Goal: Information Seeking & Learning: Learn about a topic

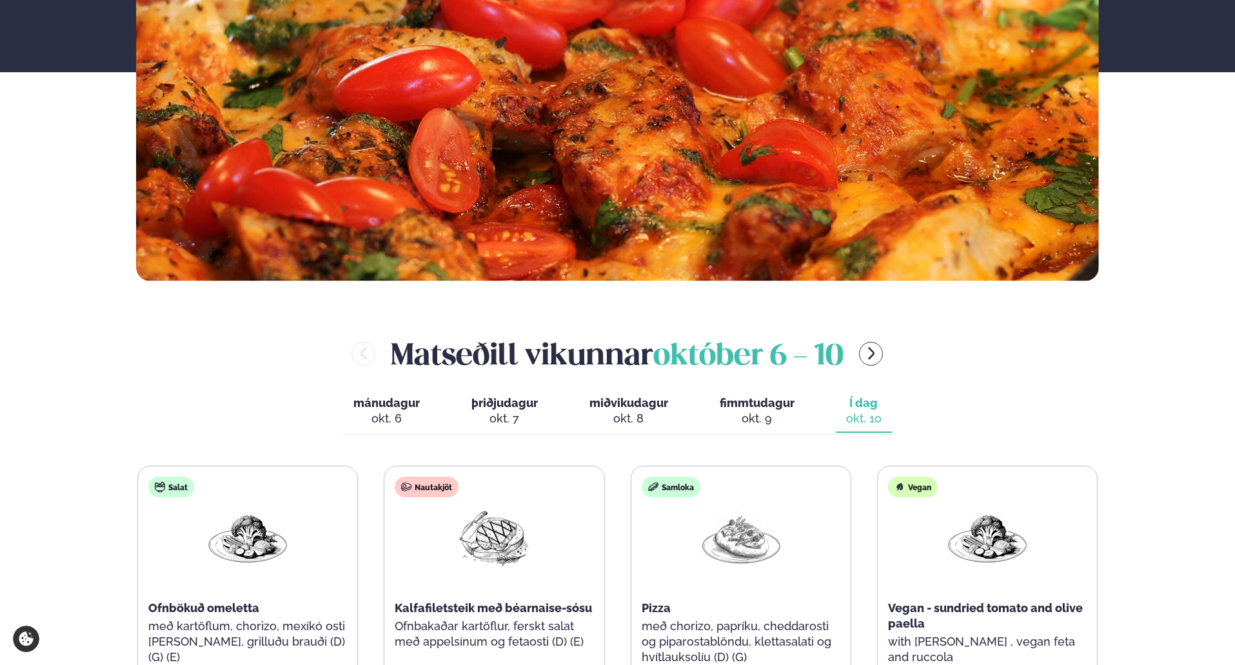
scroll to position [344, 0]
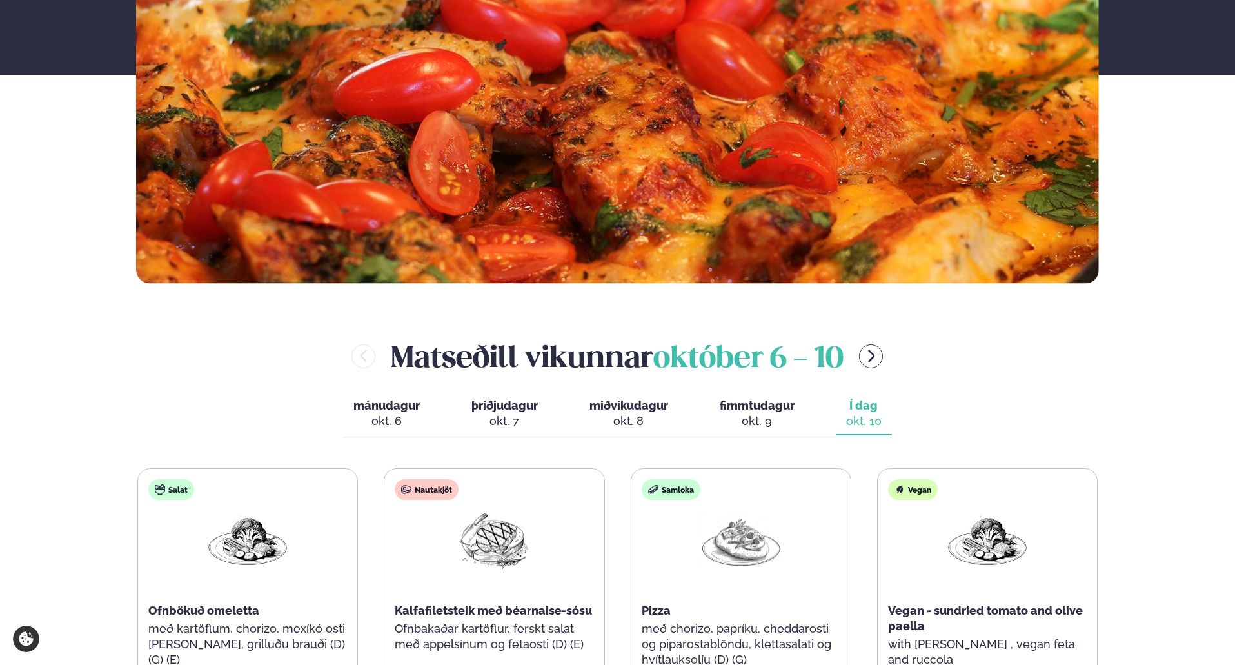
drag, startPoint x: 884, startPoint y: 357, endPoint x: 875, endPoint y: 361, distance: 9.0
click at [883, 357] on button "menu-btn-right" at bounding box center [871, 357] width 24 height 24
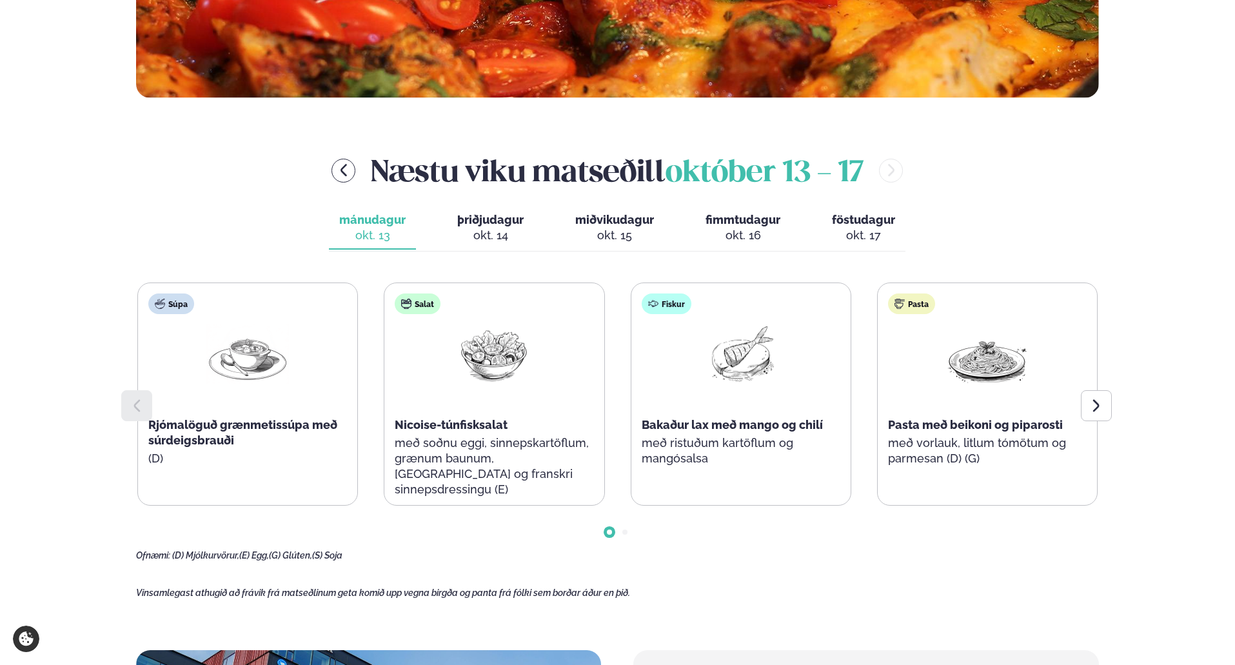
scroll to position [537, 0]
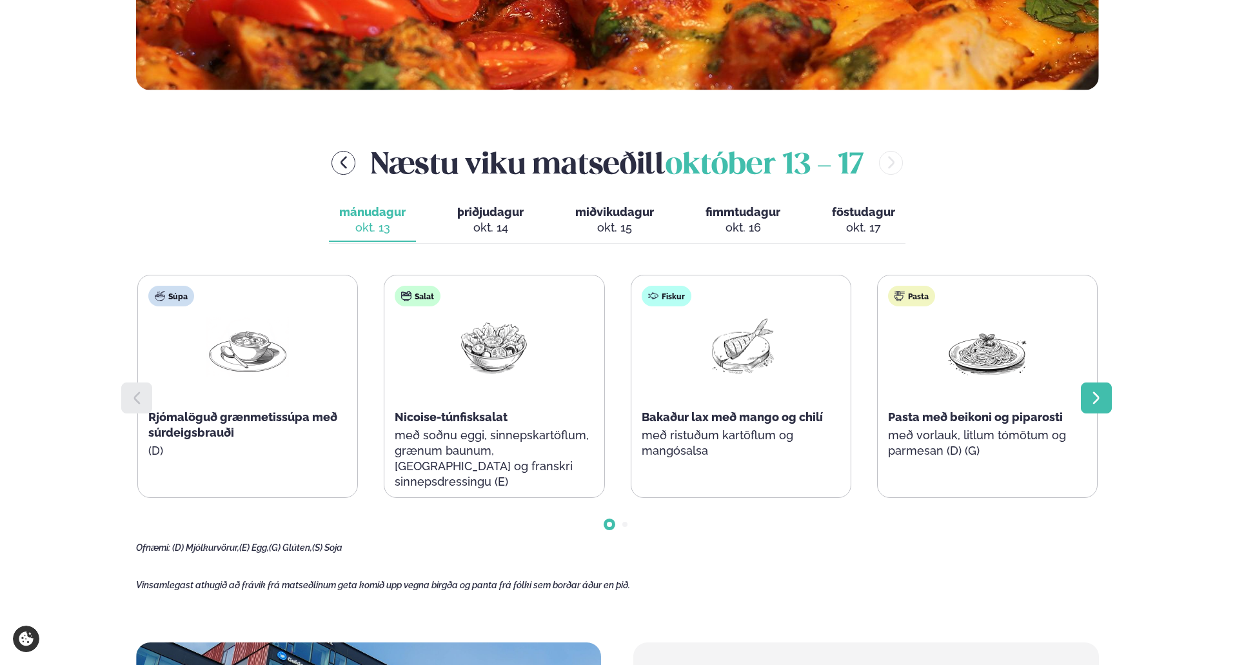
click at [1103, 399] on icon at bounding box center [1096, 397] width 15 height 15
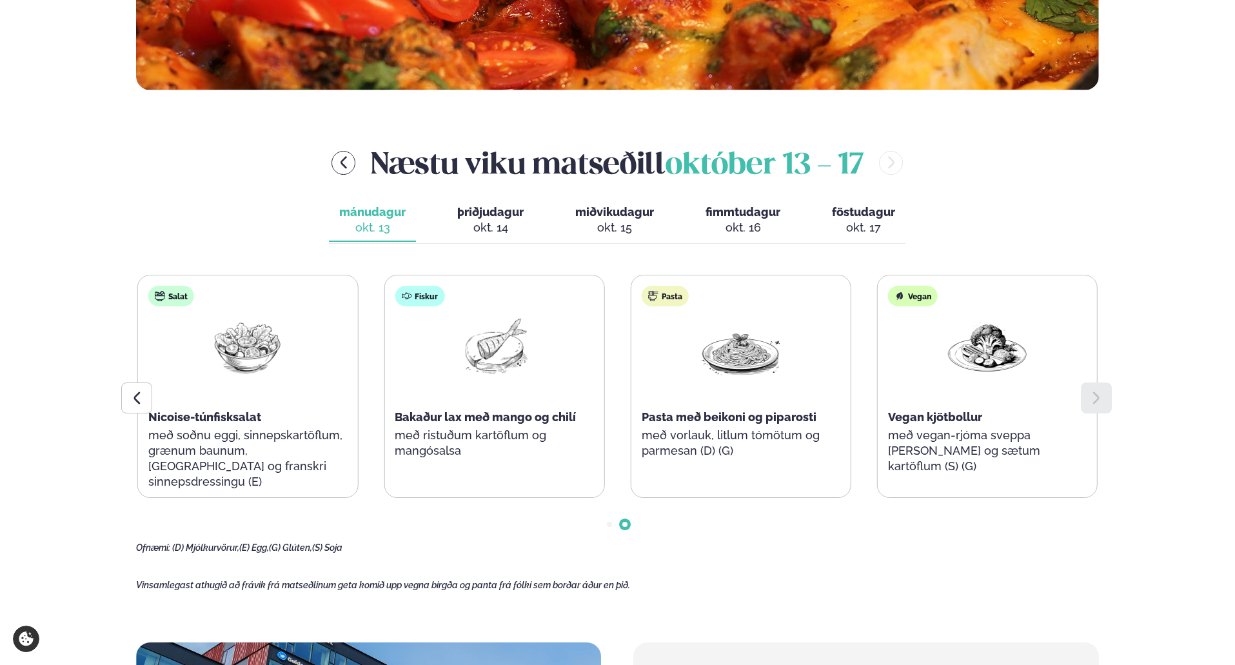
click at [499, 234] on div "okt. 14" at bounding box center [490, 227] width 66 height 15
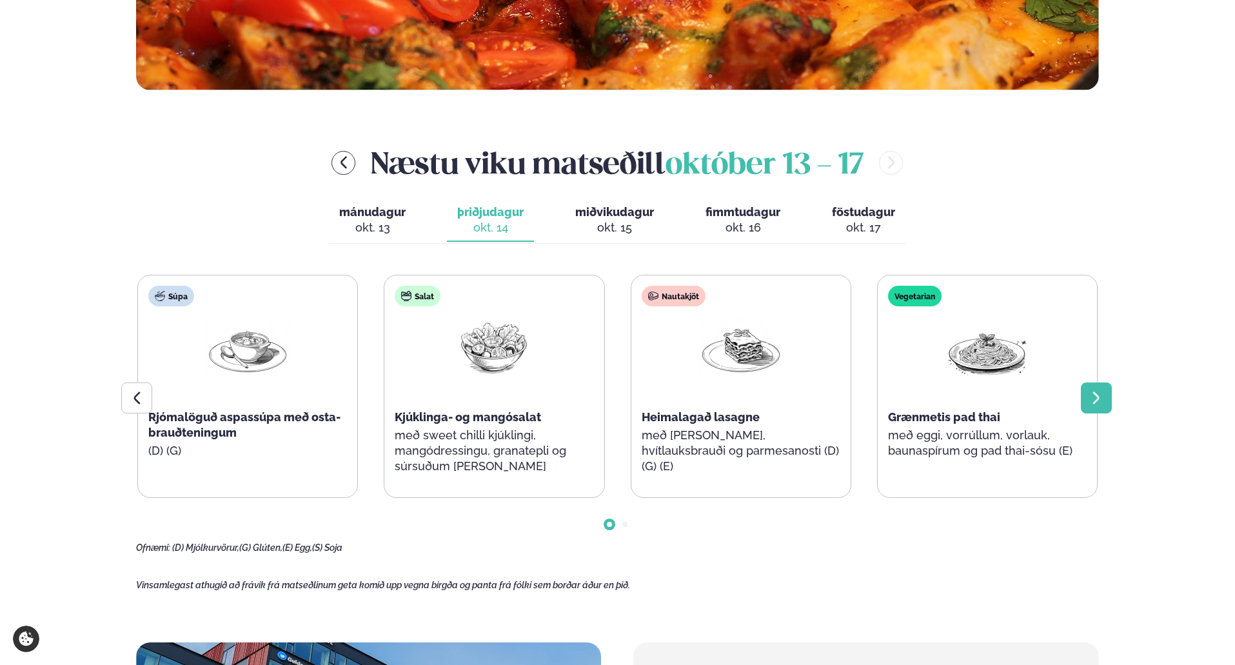
click at [1092, 401] on icon at bounding box center [1096, 397] width 15 height 15
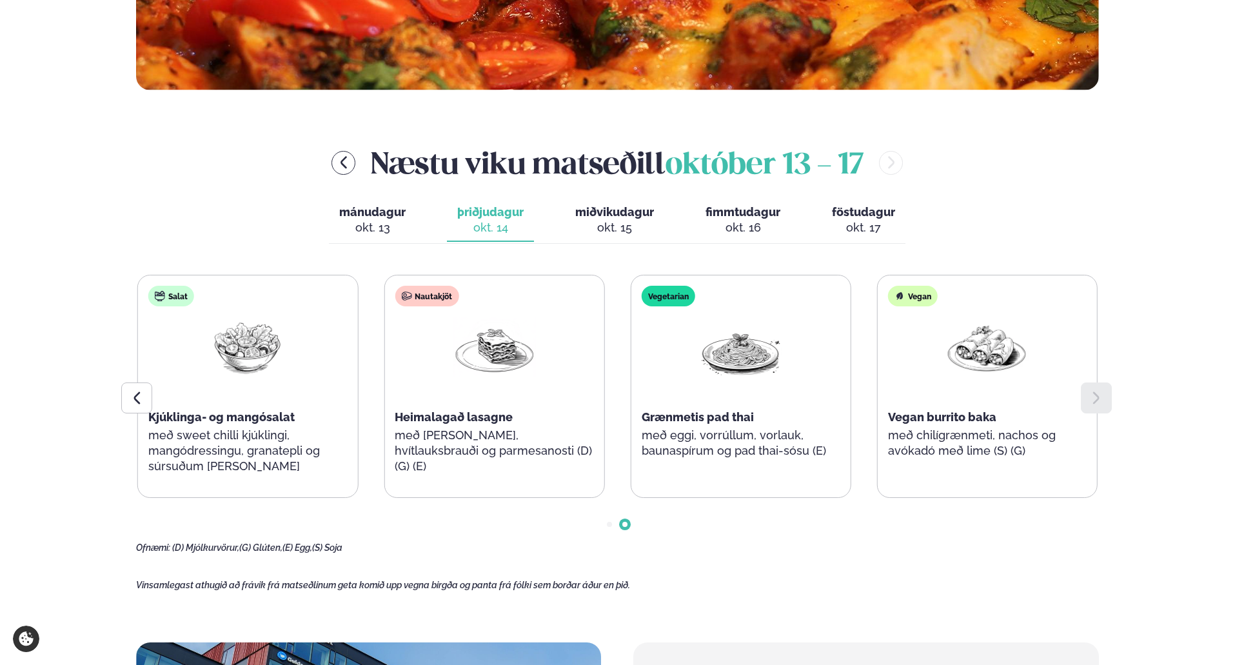
click at [612, 221] on div "okt. 15" at bounding box center [614, 227] width 79 height 15
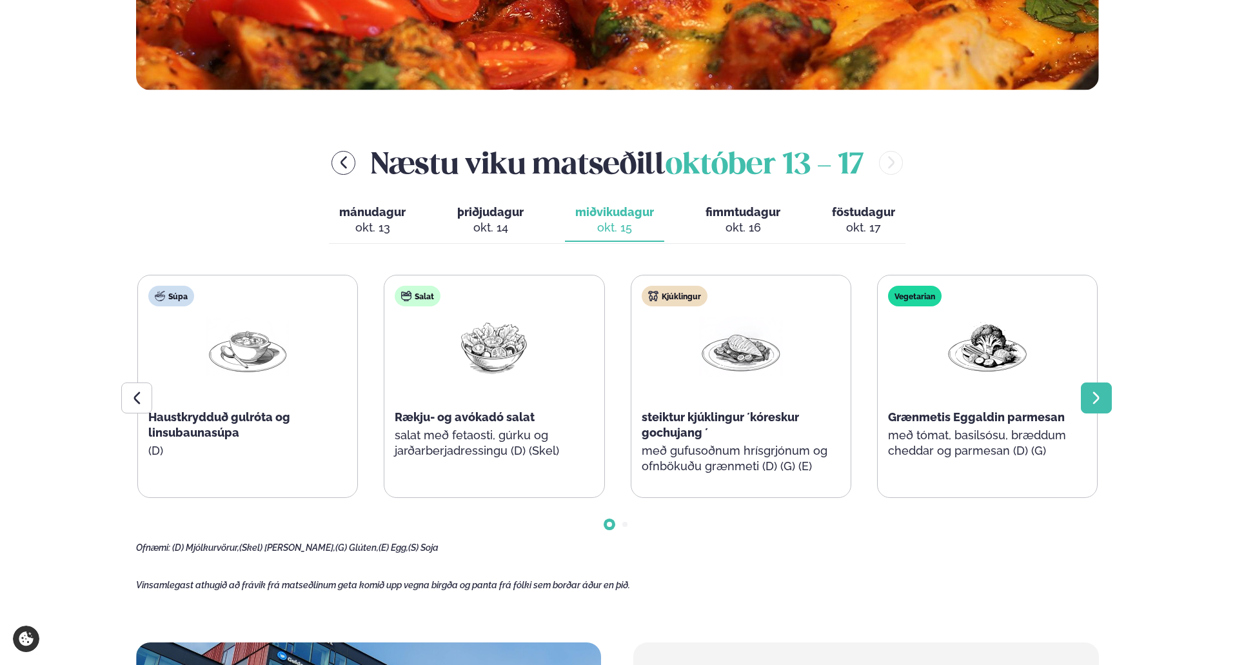
click at [1097, 403] on icon at bounding box center [1096, 397] width 15 height 15
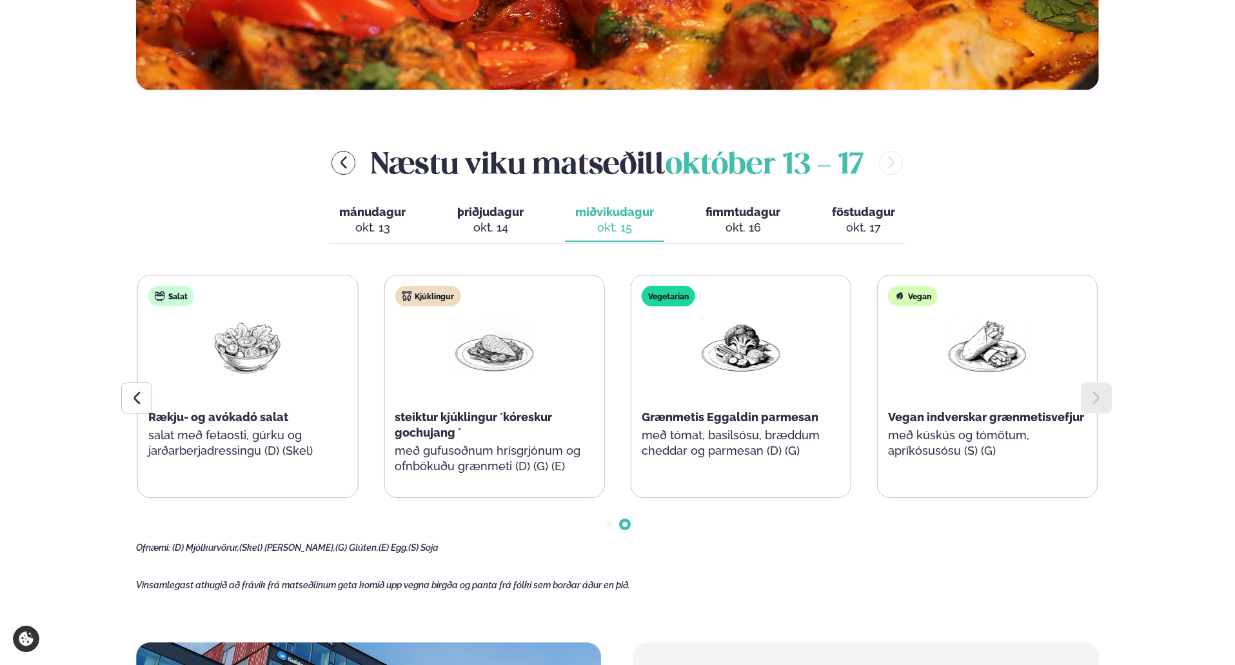
click at [730, 212] on span "fimmtudagur" at bounding box center [743, 212] width 75 height 14
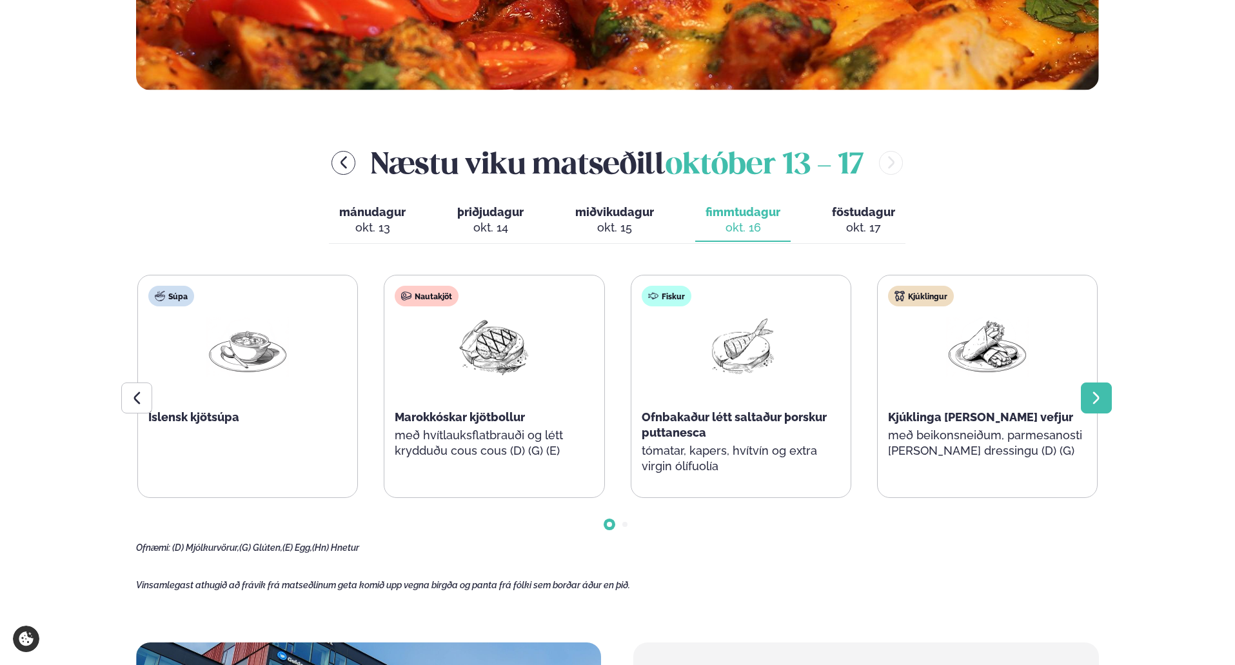
click at [1099, 401] on icon at bounding box center [1096, 397] width 15 height 15
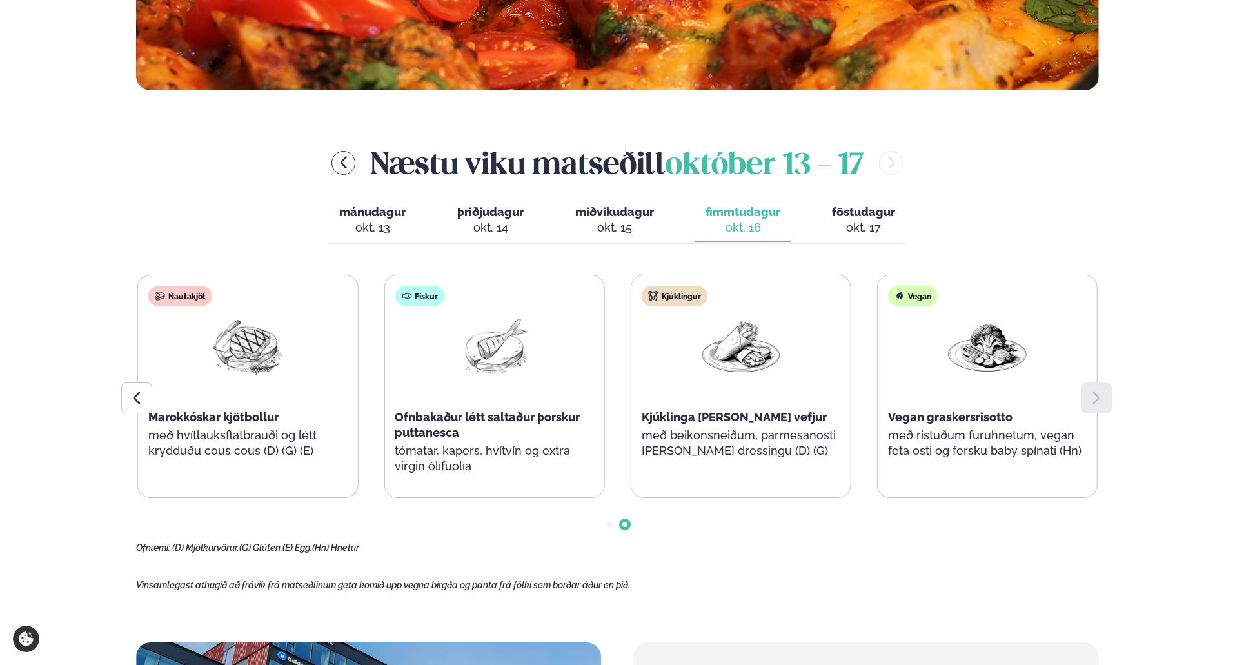
click at [873, 230] on div "okt. 17" at bounding box center [863, 227] width 63 height 15
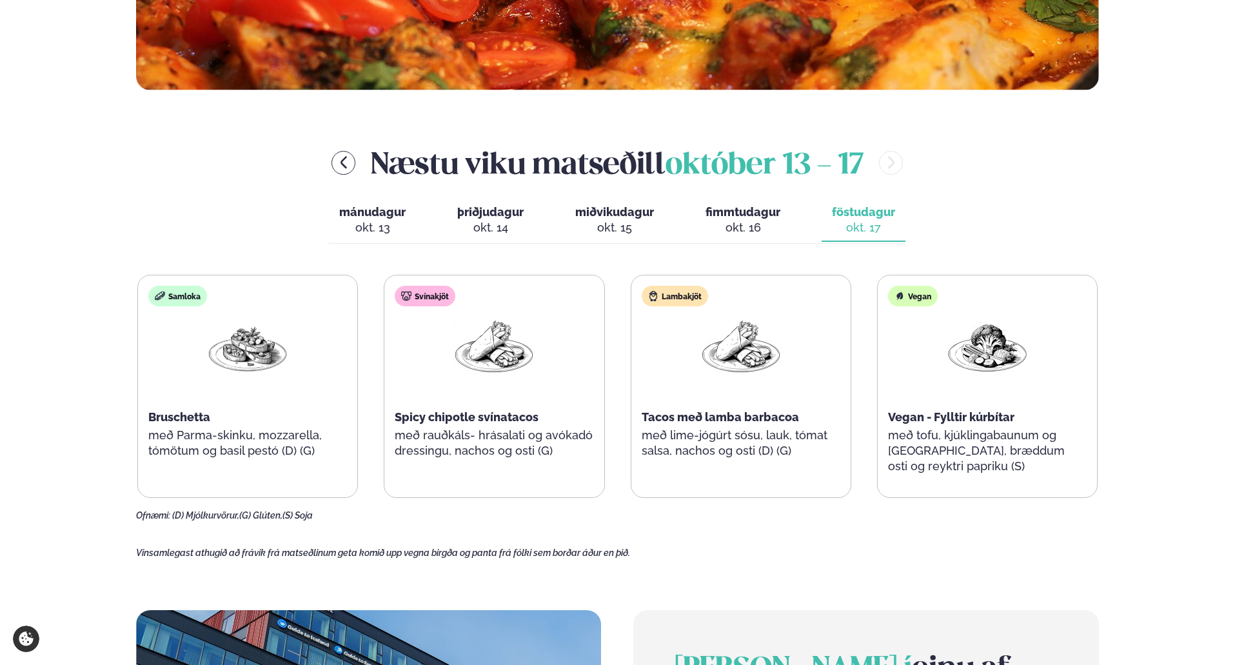
click at [374, 221] on div "okt. 13" at bounding box center [372, 227] width 66 height 15
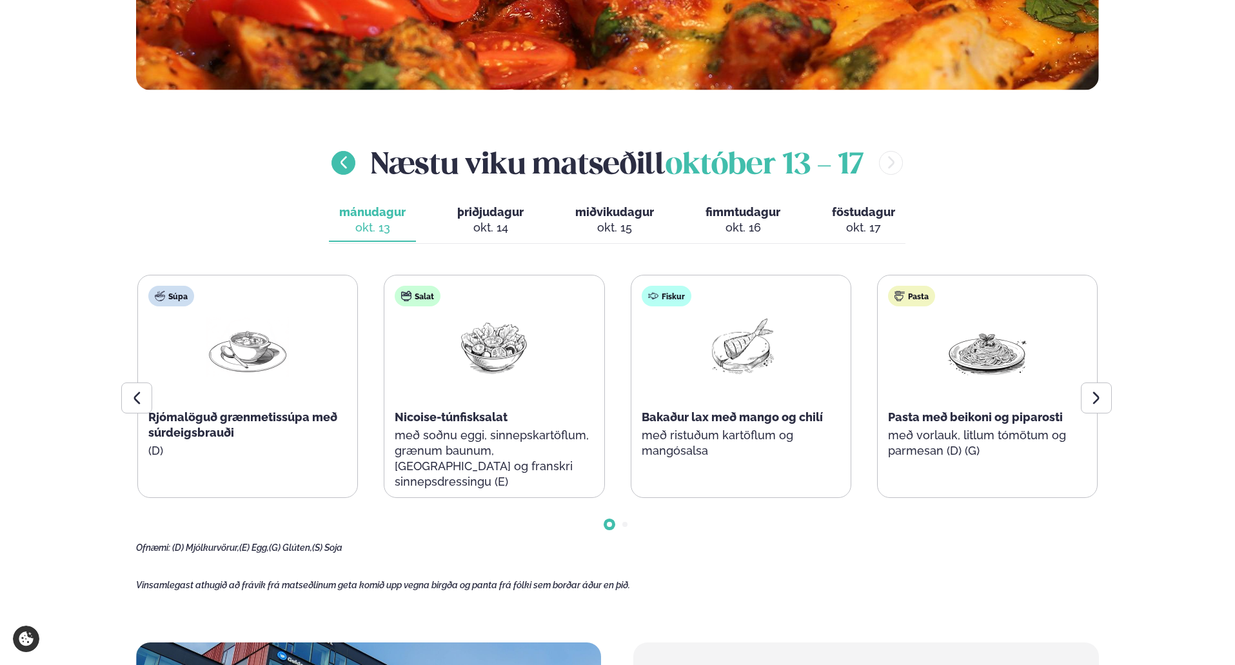
click at [343, 167] on icon "menu-btn-left" at bounding box center [344, 162] width 6 height 12
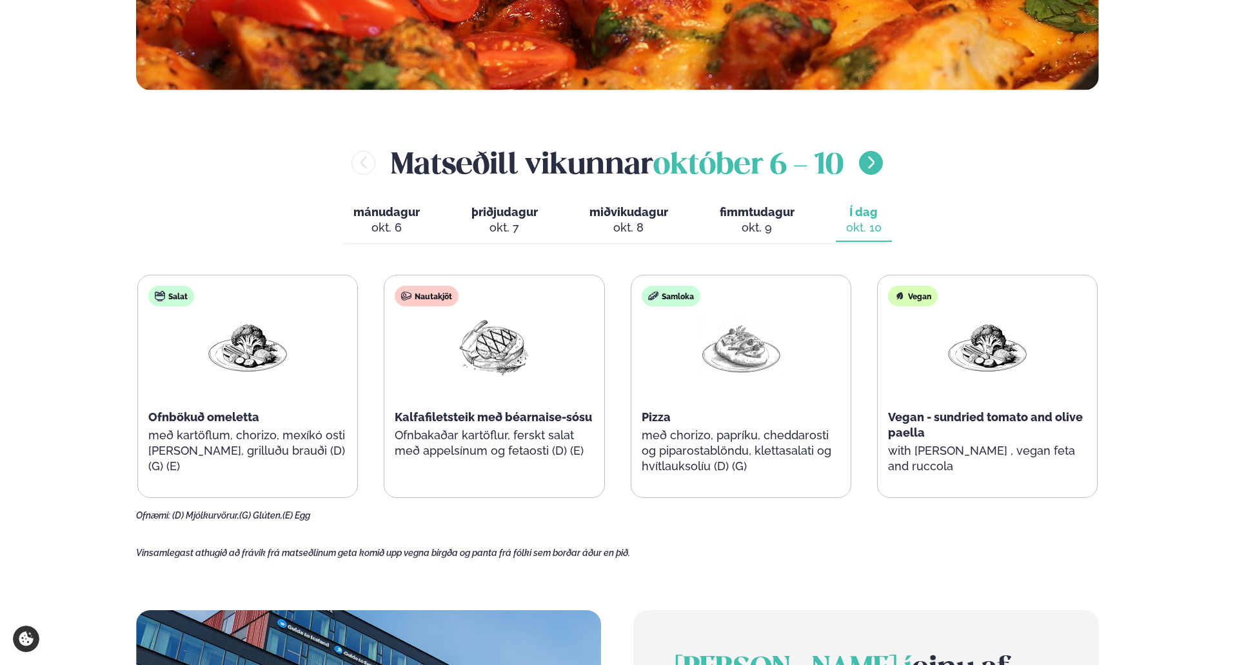
click at [874, 167] on icon "menu-btn-right" at bounding box center [871, 162] width 6 height 12
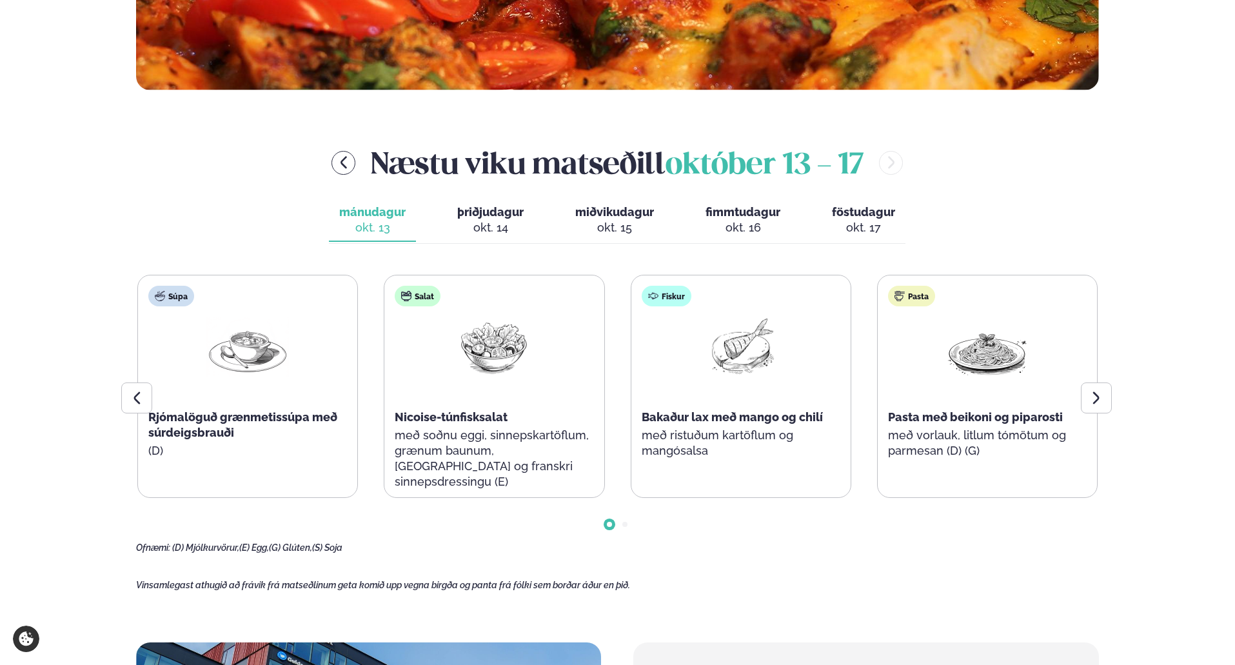
click at [874, 167] on div "Næstu [PERSON_NAME] matseðill [DATE] - [DATE]" at bounding box center [617, 163] width 963 height 42
click at [348, 159] on button "menu-btn-left" at bounding box center [344, 163] width 24 height 24
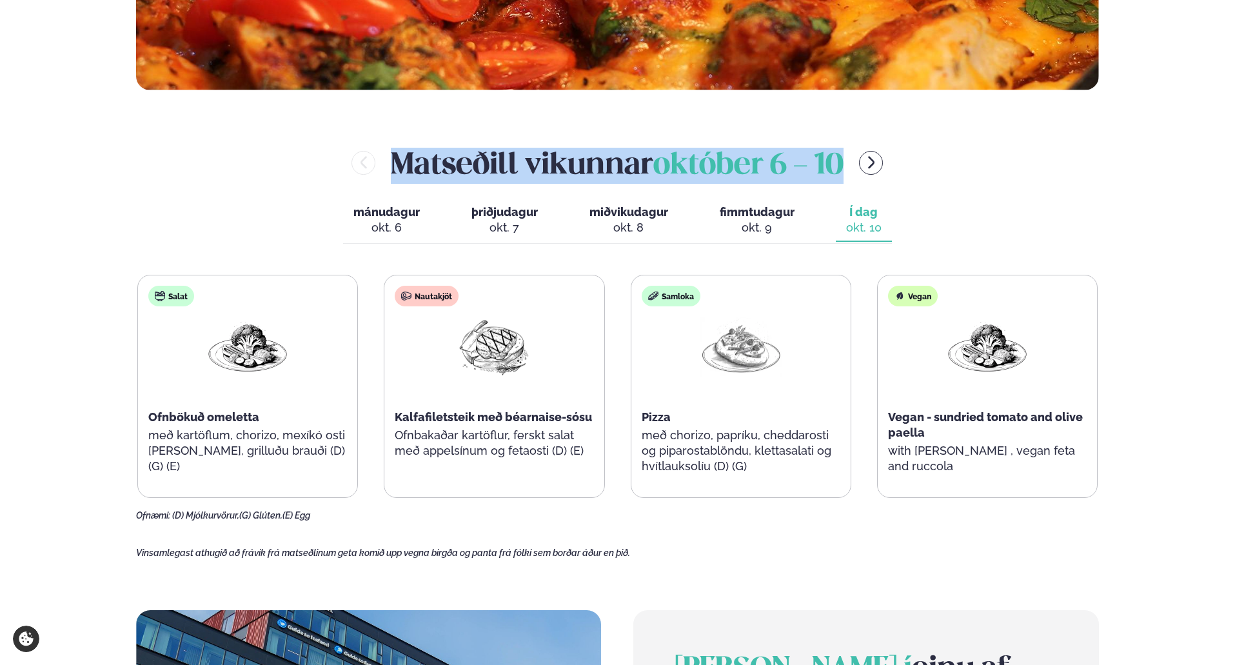
click at [1042, 218] on div "[PERSON_NAME] [DATE] - [DATE] [PERSON_NAME]. [DATE] þriðjudagur þri. [DATE] mið…" at bounding box center [617, 331] width 963 height 379
click at [465, 230] on button "þriðjudagur þri. [DATE]" at bounding box center [504, 220] width 87 height 43
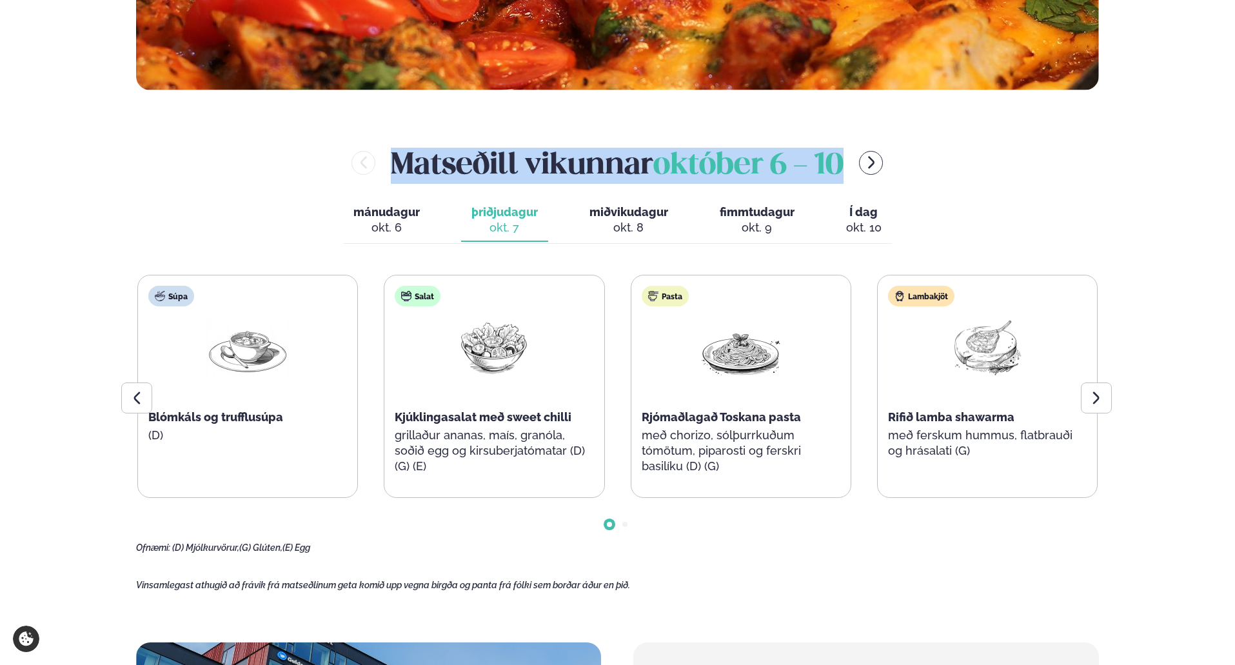
click at [850, 232] on div "okt. 10" at bounding box center [863, 227] width 35 height 15
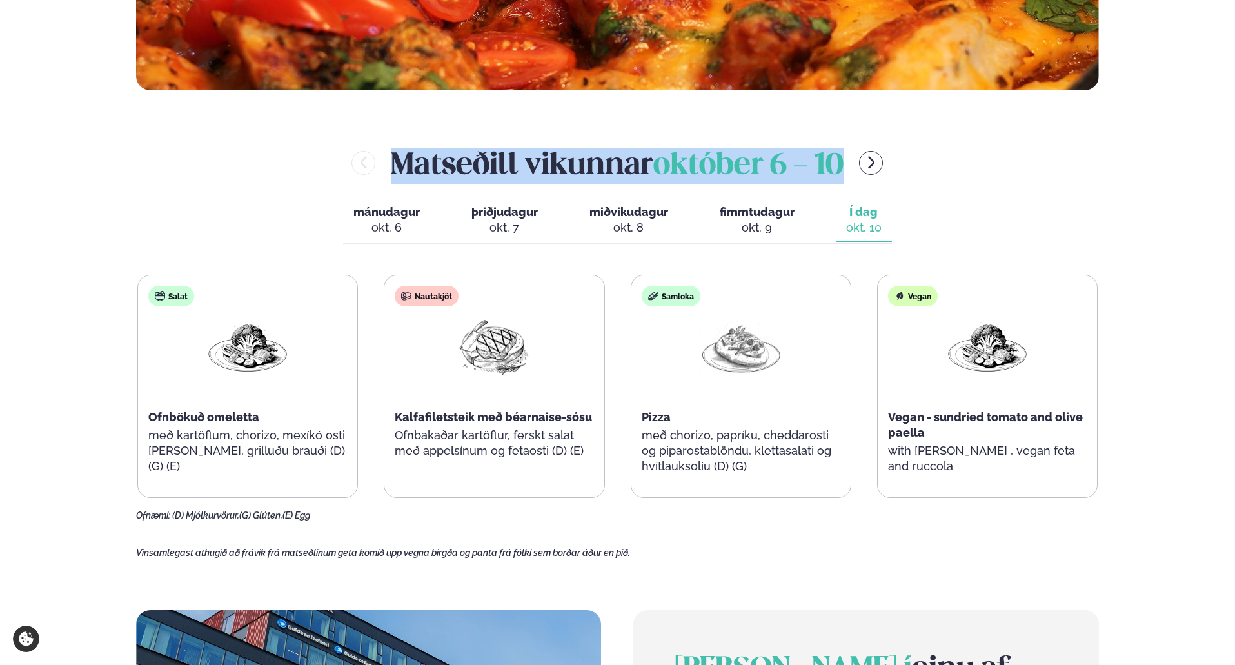
click at [1121, 213] on main "[PERSON_NAME] / Vikumatseðill Vikulegt matseðill okkar Komdu með á dagana þar s…" at bounding box center [617, 357] width 1041 height 1788
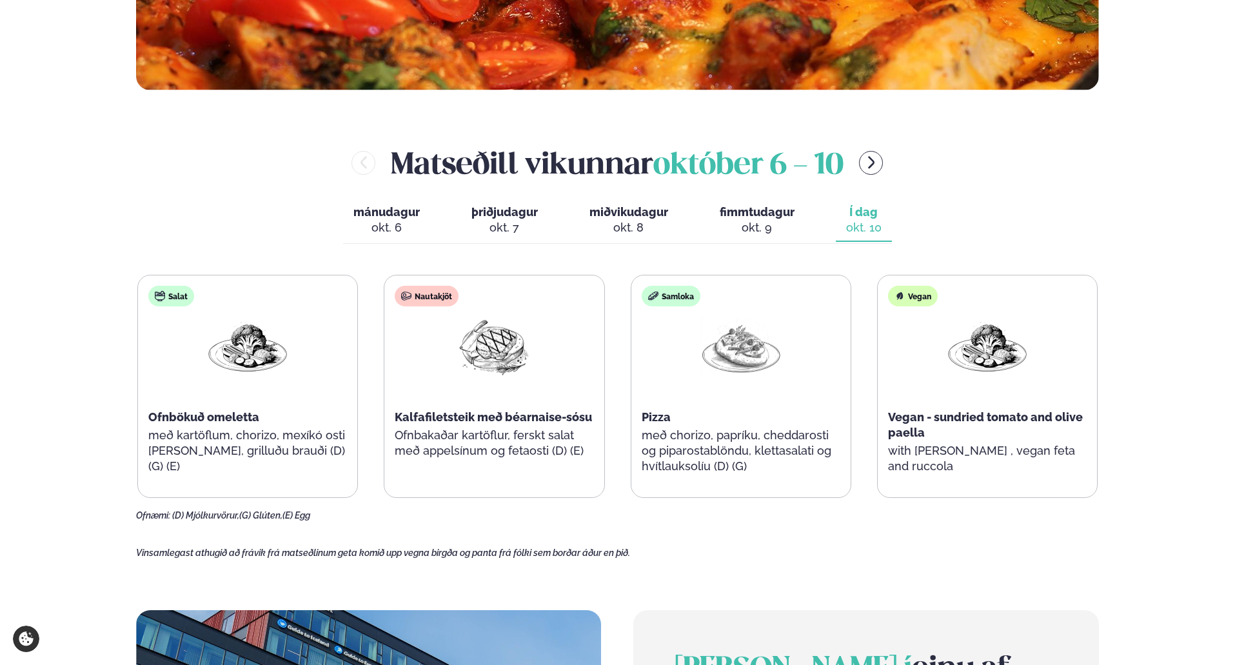
click at [755, 207] on span "fimmtudagur" at bounding box center [757, 212] width 75 height 14
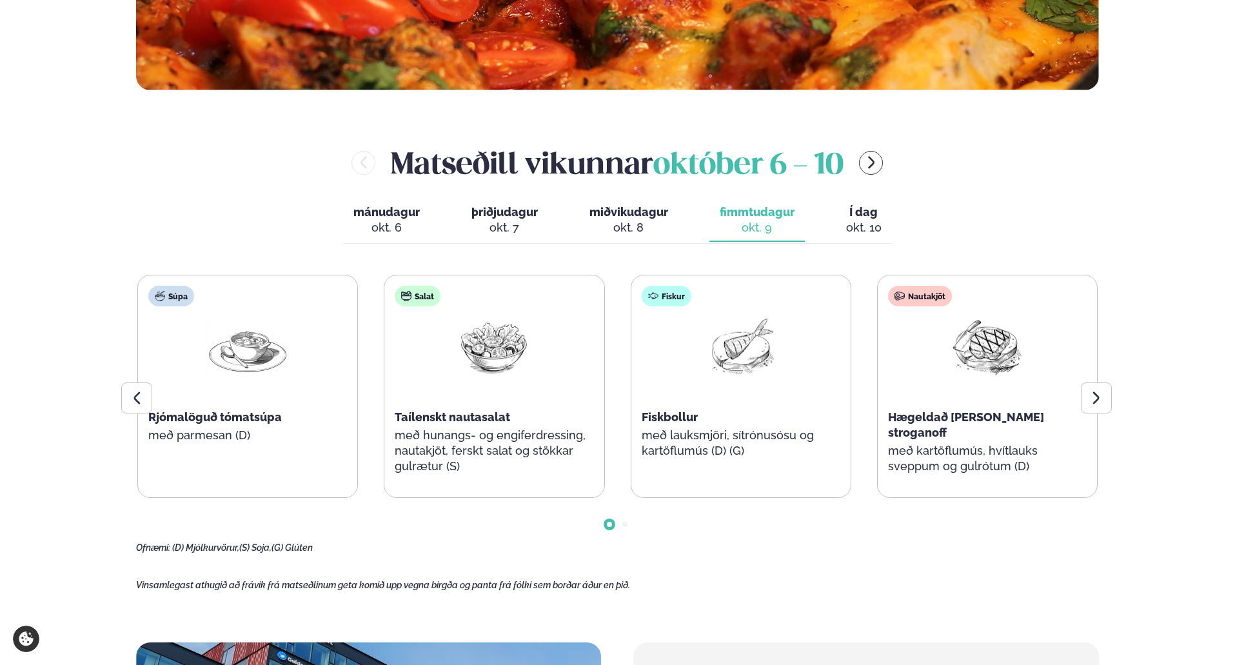
click at [853, 220] on div "okt. 10" at bounding box center [863, 227] width 35 height 15
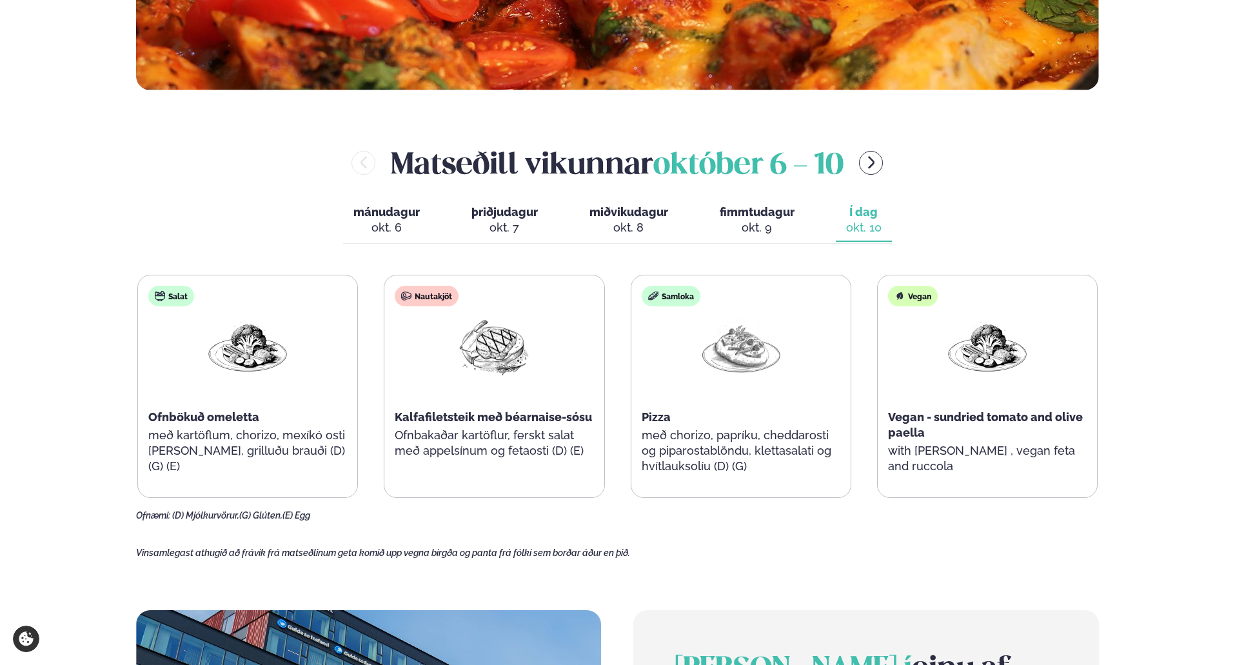
drag, startPoint x: 419, startPoint y: 520, endPoint x: 370, endPoint y: 525, distance: 49.2
drag, startPoint x: 370, startPoint y: 525, endPoint x: 1008, endPoint y: 535, distance: 638.2
click at [1021, 534] on main "[PERSON_NAME] / Vikumatseðill Vikulegt matseðill okkar Komdu með á dagana þar s…" at bounding box center [617, 357] width 1041 height 1788
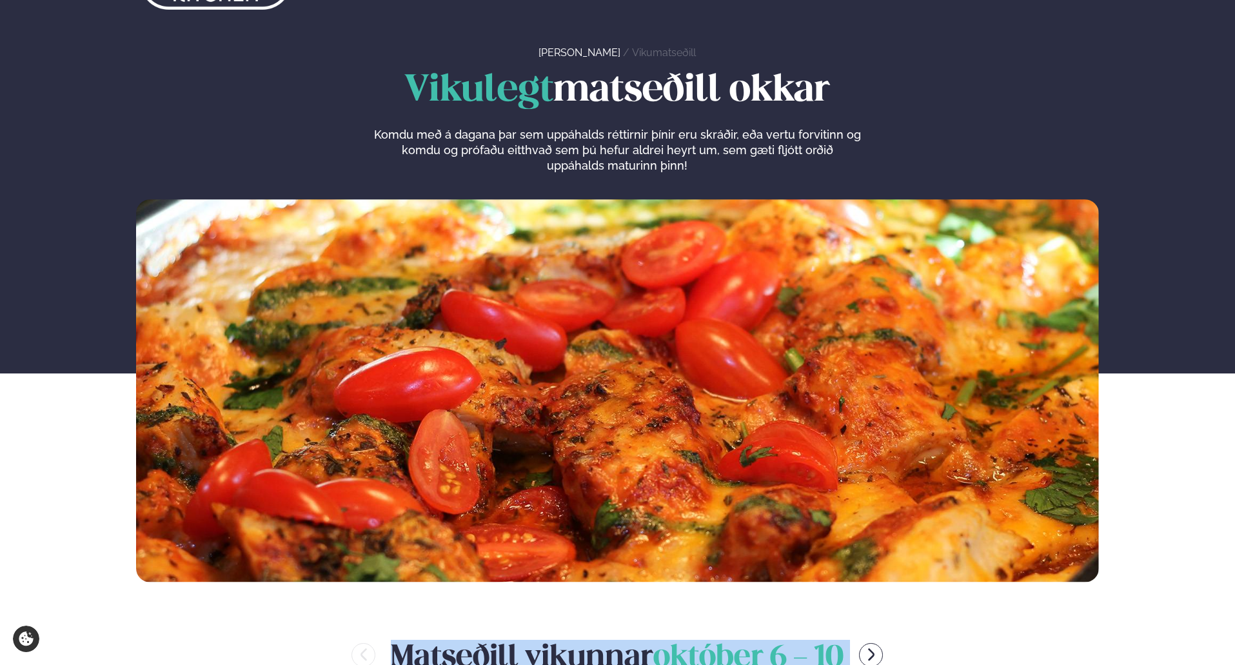
scroll to position [115, 0]
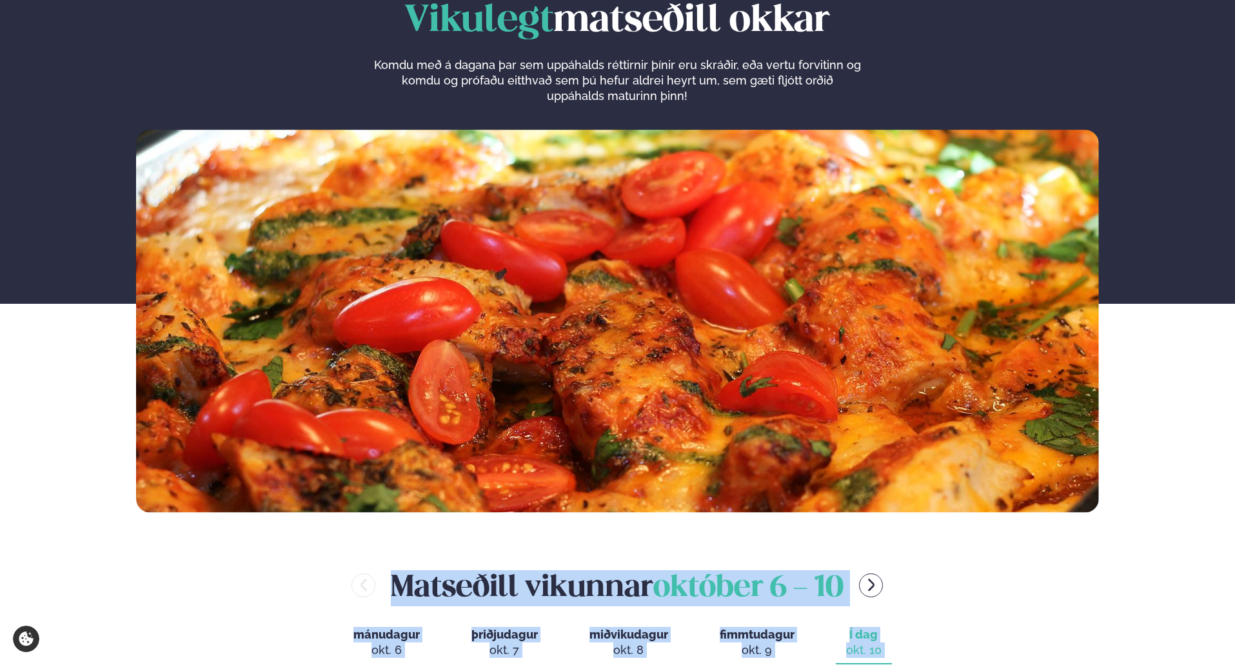
drag, startPoint x: 1103, startPoint y: 225, endPoint x: 172, endPoint y: 565, distance: 991.7
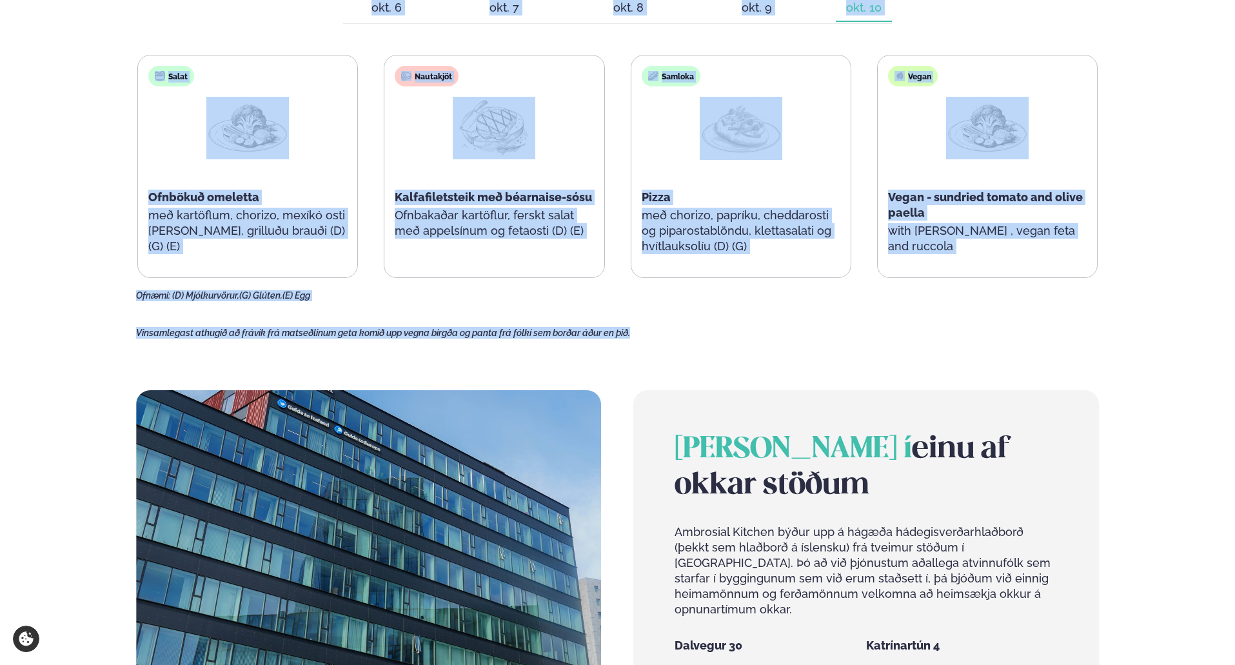
scroll to position [760, 0]
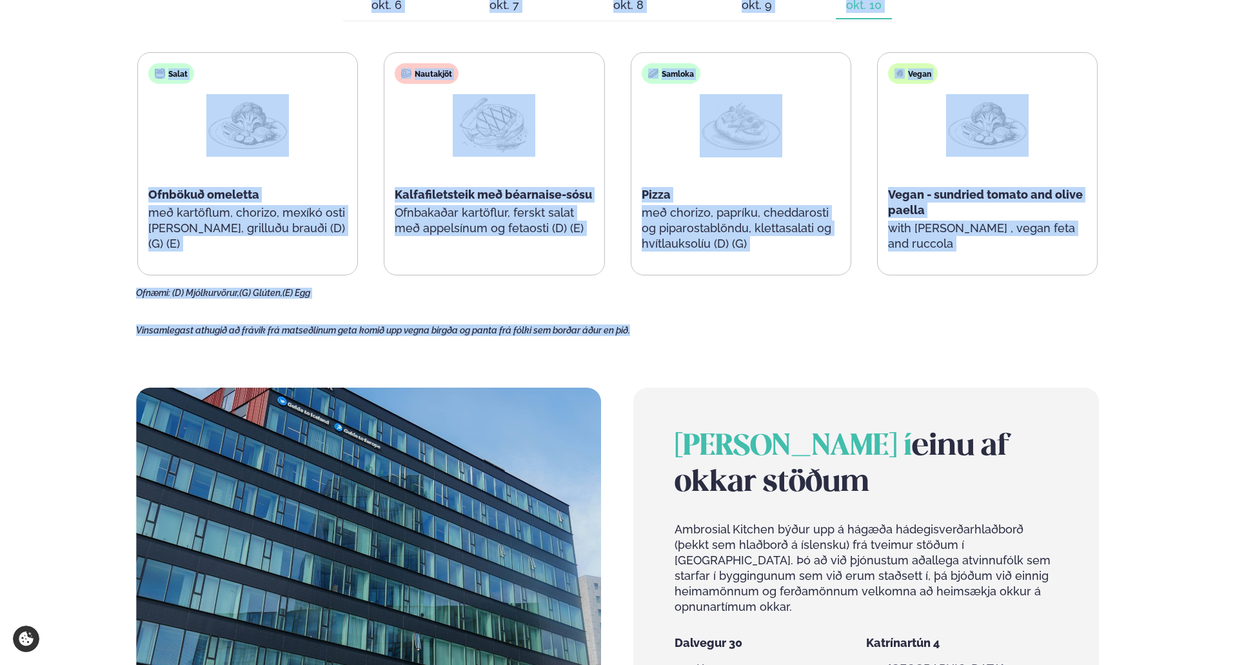
click at [32, 338] on div "Þjónusta Hádegismatur fyrir fyrirtæki Fyrirtækja veitingar Einkapartý Matseðill…" at bounding box center [617, 267] width 1235 height 2054
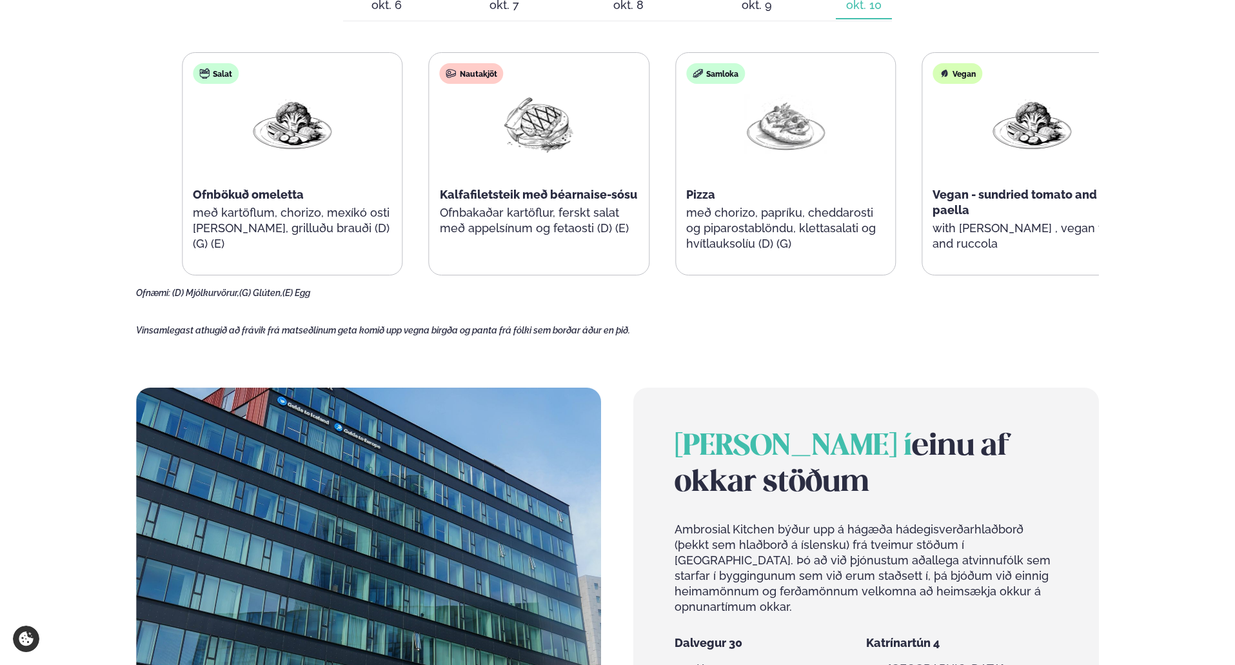
click at [729, 350] on main "[PERSON_NAME] / Vikumatseðill Vikulegt matseðill okkar Komdu með á dagana þar s…" at bounding box center [617, 134] width 1041 height 1788
